Goal: Check status

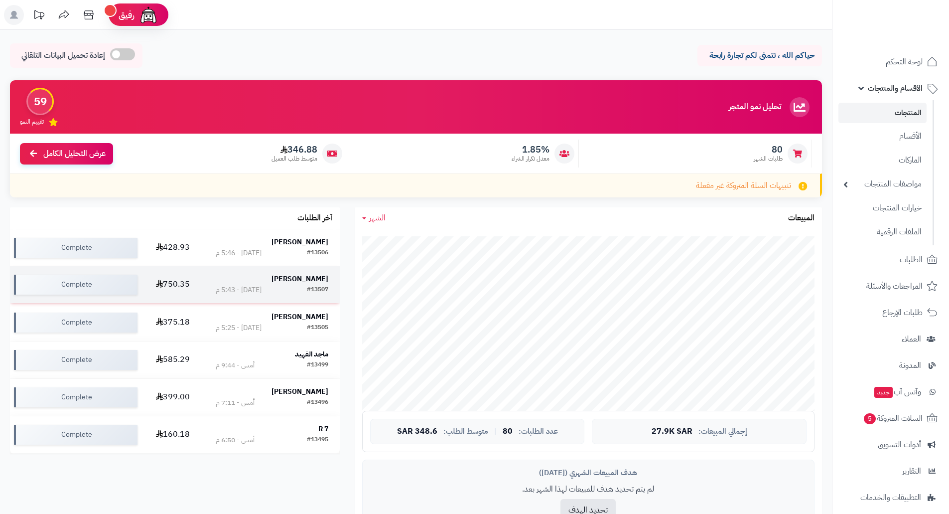
click at [309, 277] on strong "[PERSON_NAME]" at bounding box center [299, 278] width 57 height 10
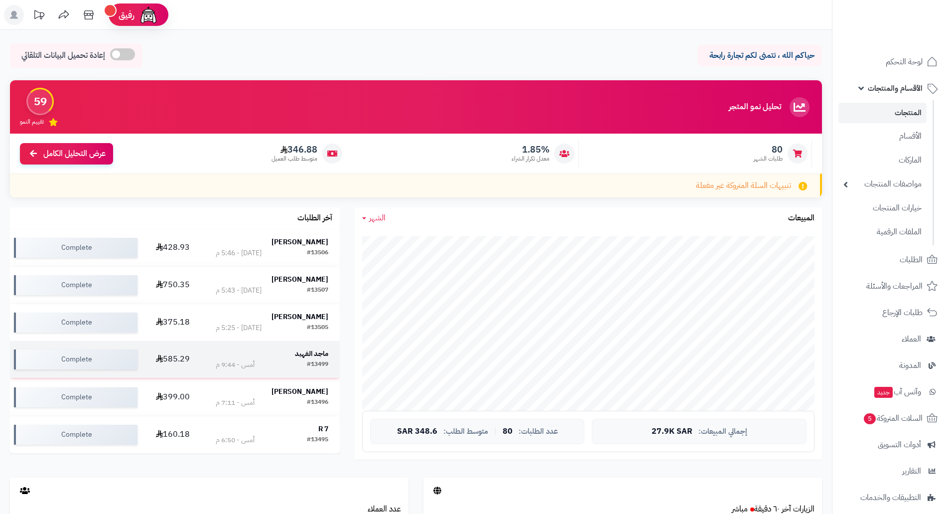
click at [319, 352] on strong "ماجد الفهيد" at bounding box center [311, 353] width 33 height 10
